Goal: Task Accomplishment & Management: Manage account settings

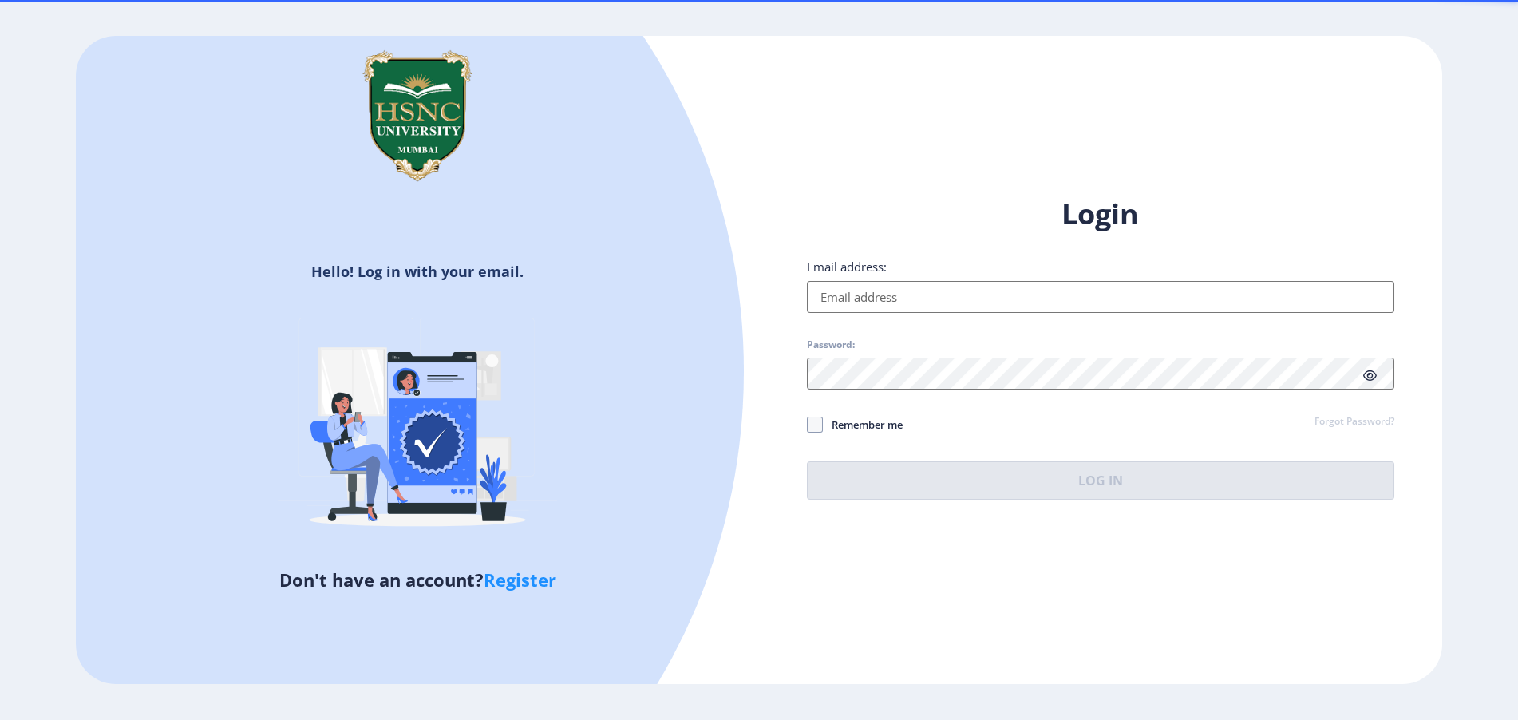
click at [844, 307] on input "Email address:" at bounding box center [1100, 297] width 587 height 32
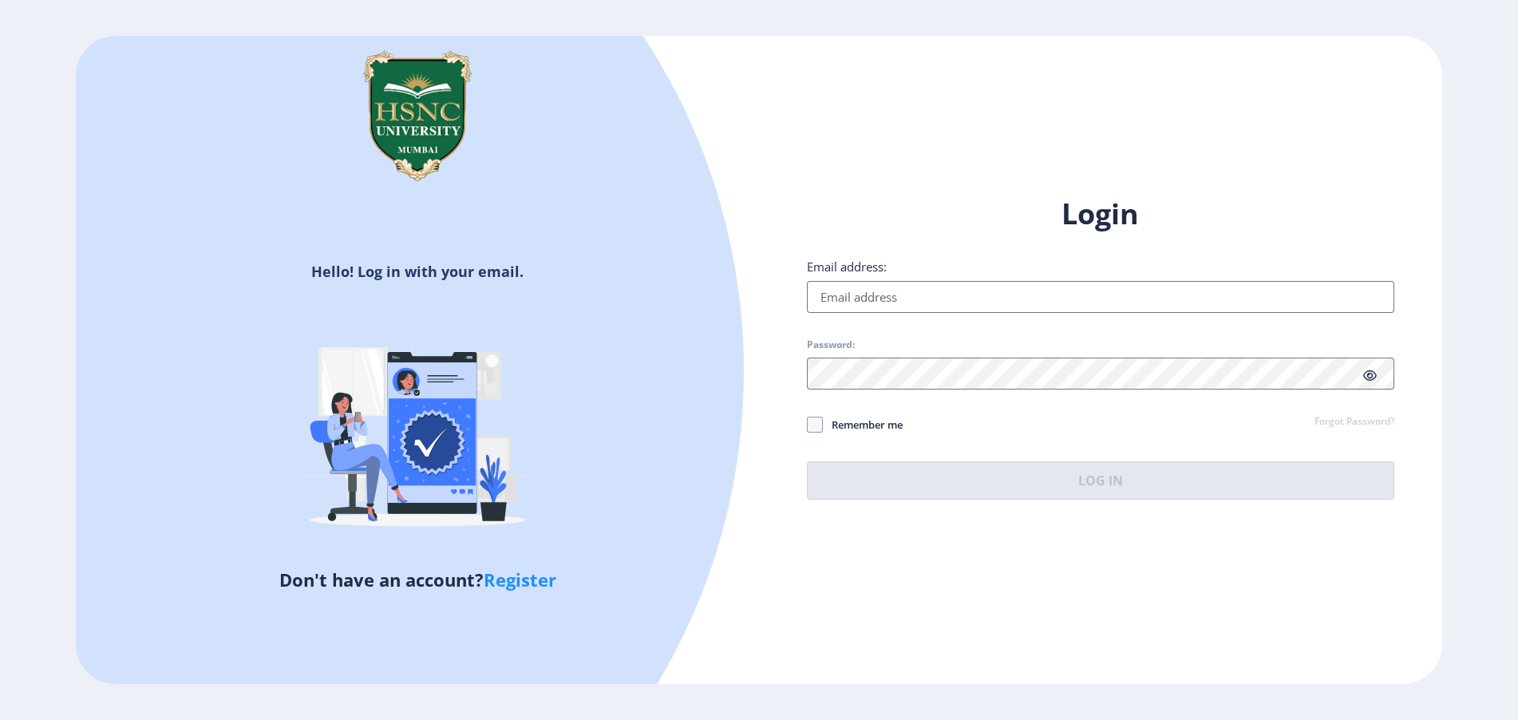
type input "[EMAIL_ADDRESS][DOMAIN_NAME]"
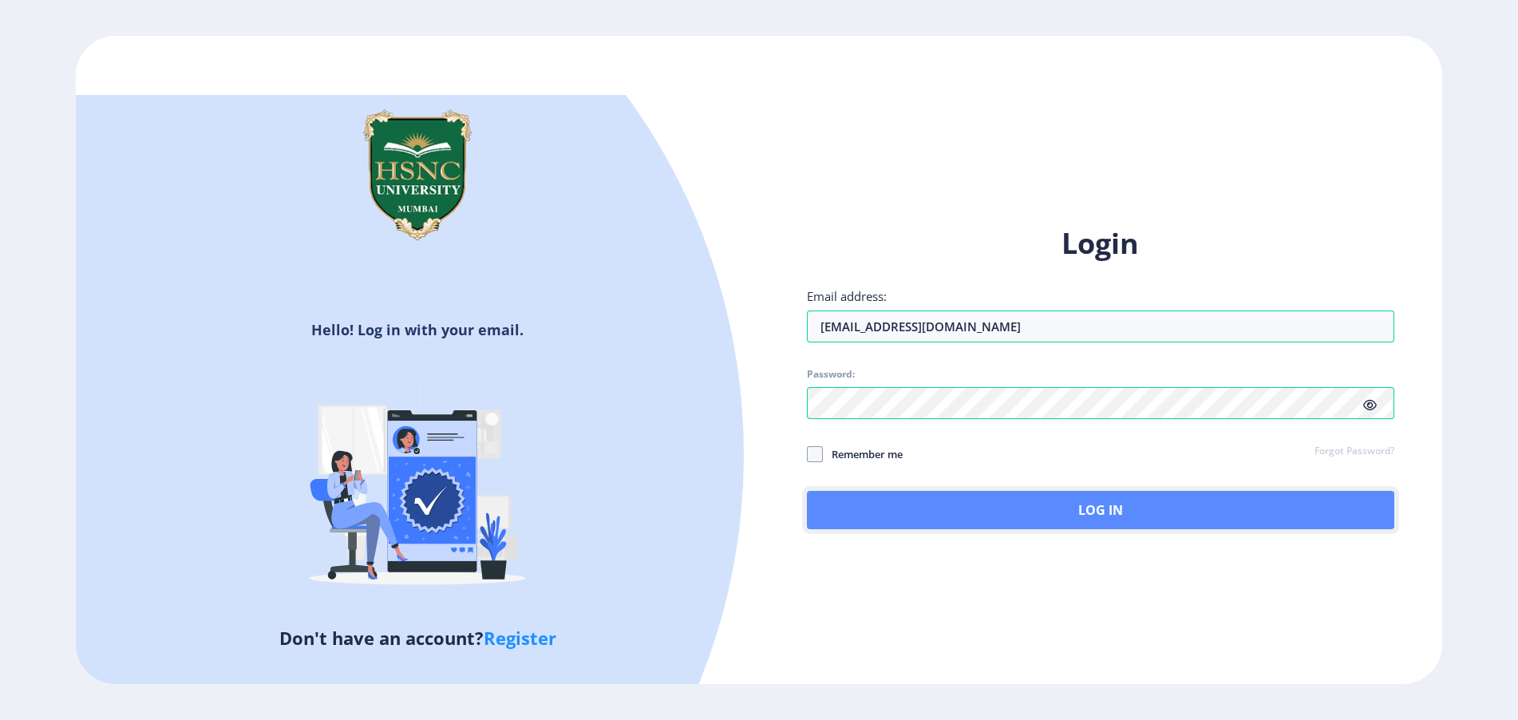
click at [820, 500] on button "Log In" at bounding box center [1100, 510] width 587 height 38
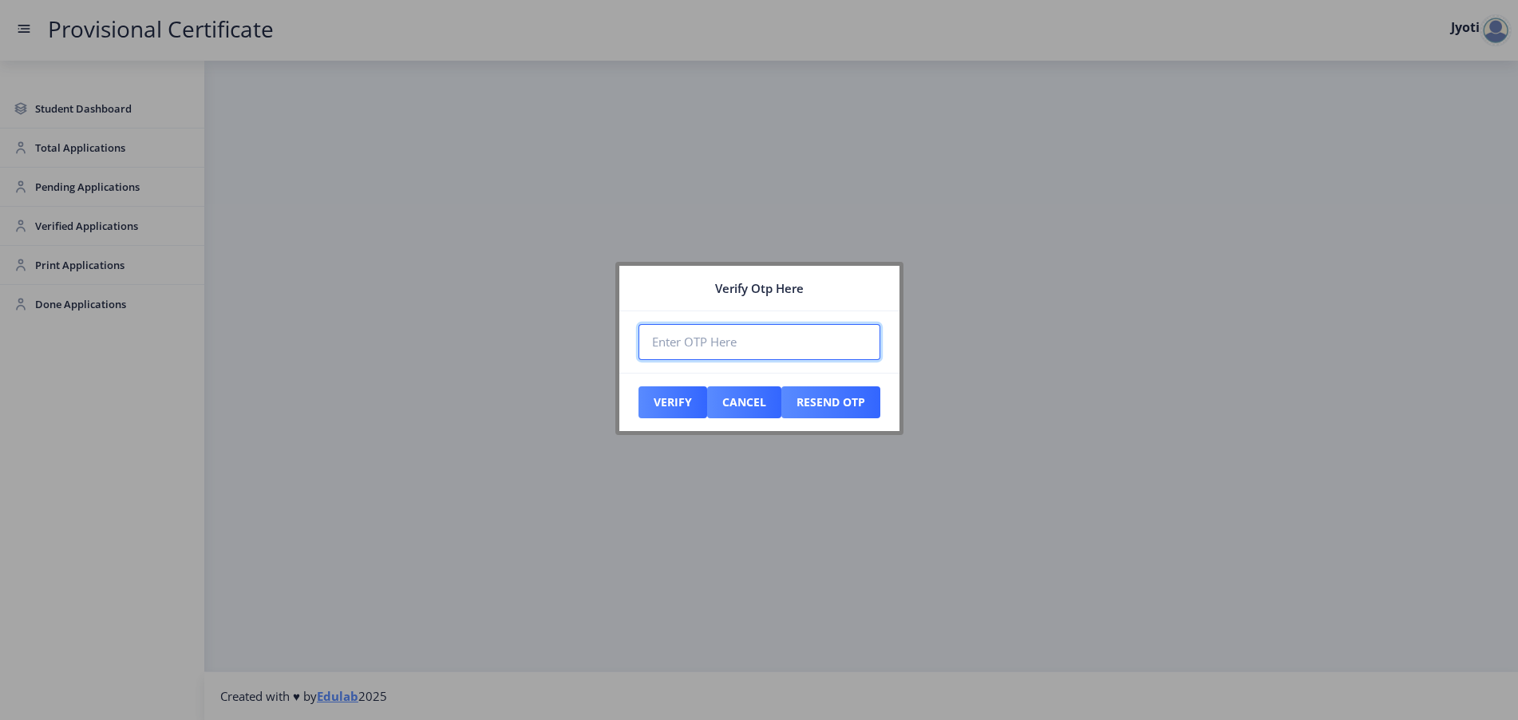
paste input "302482"
type input "302482"
click at [668, 388] on button "Verify" at bounding box center [673, 402] width 69 height 32
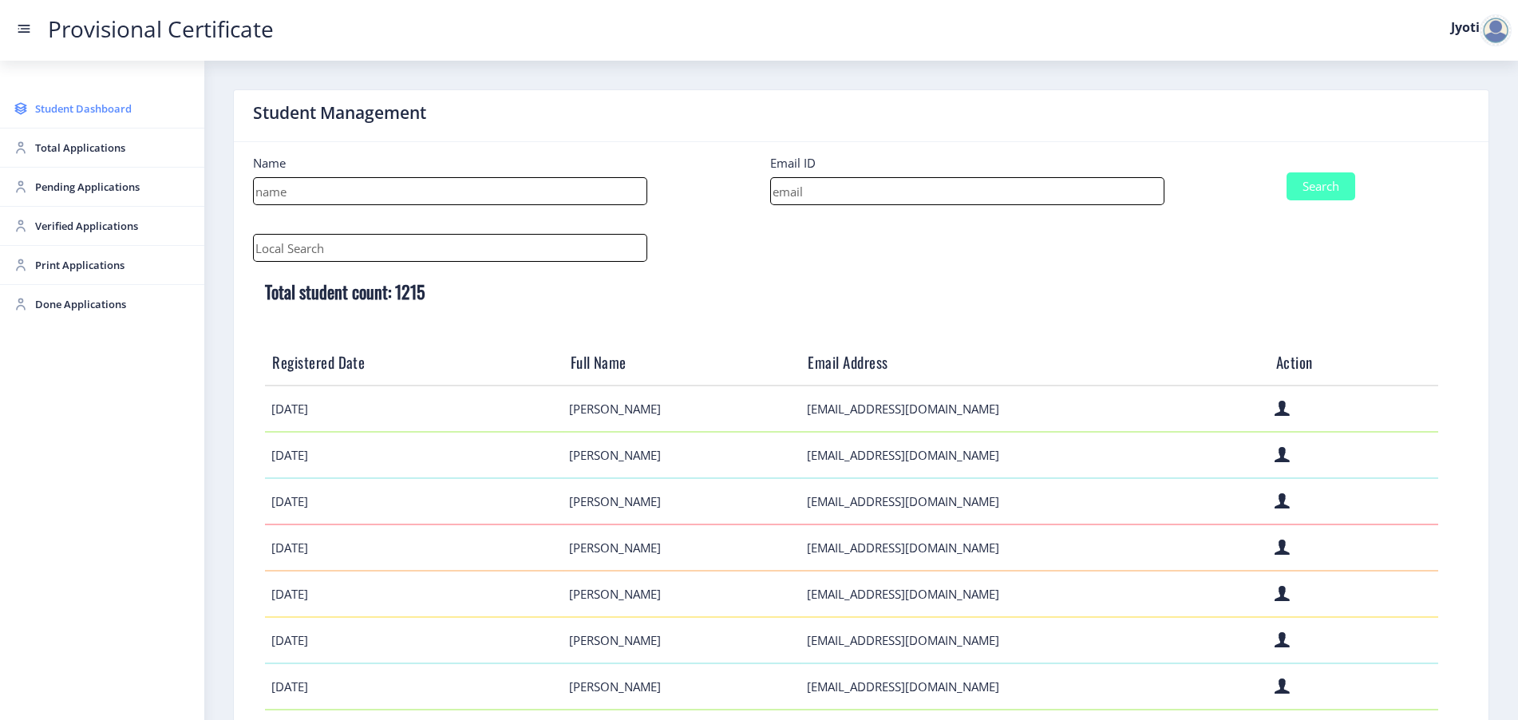
click at [70, 123] on link "Student Dashboard" at bounding box center [102, 108] width 204 height 38
